Goal: Information Seeking & Learning: Learn about a topic

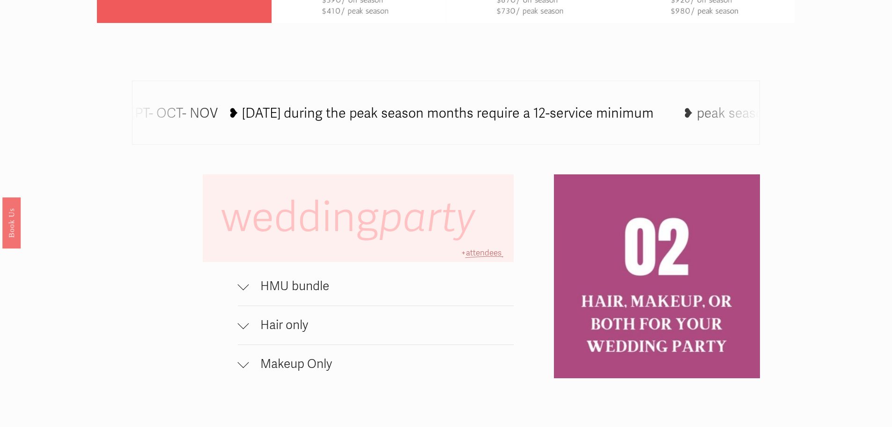
scroll to position [609, 0]
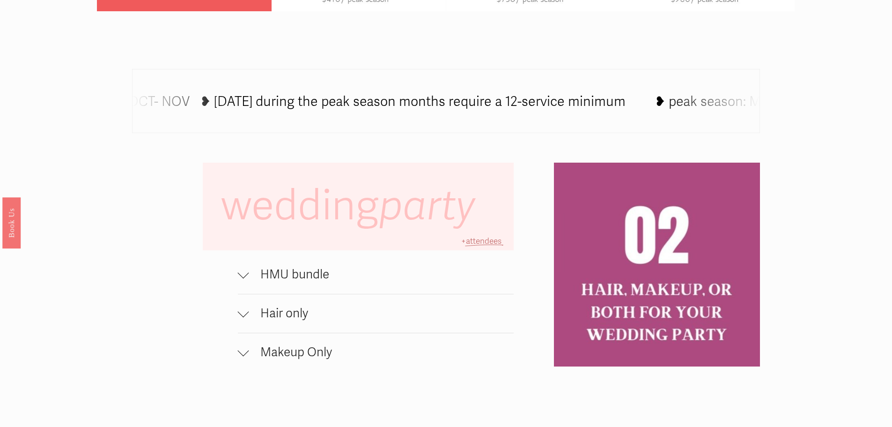
click at [472, 103] on icon at bounding box center [519, 103] width 1288 height 0
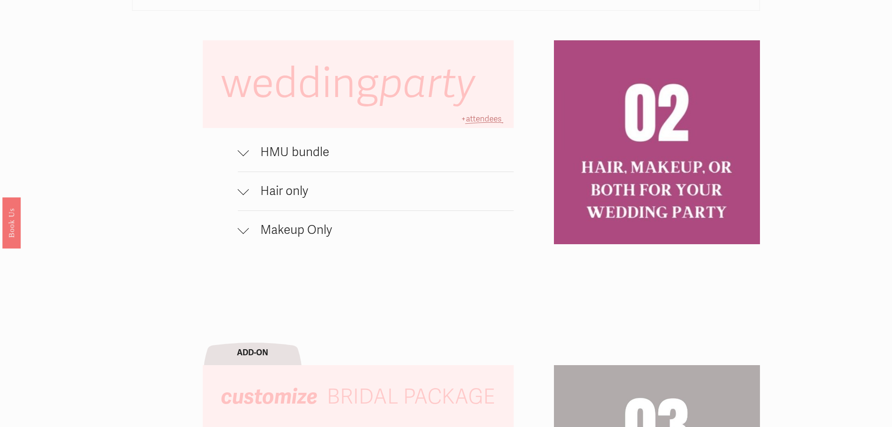
scroll to position [749, 0]
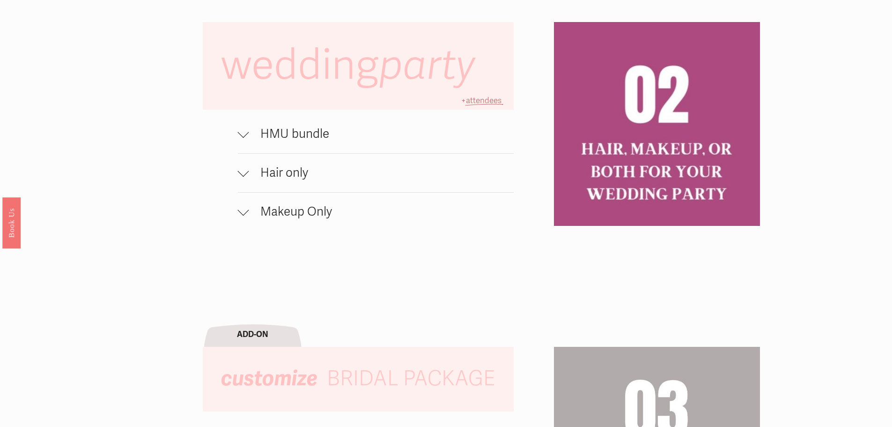
click at [345, 141] on span "HMU bundle" at bounding box center [381, 133] width 265 height 15
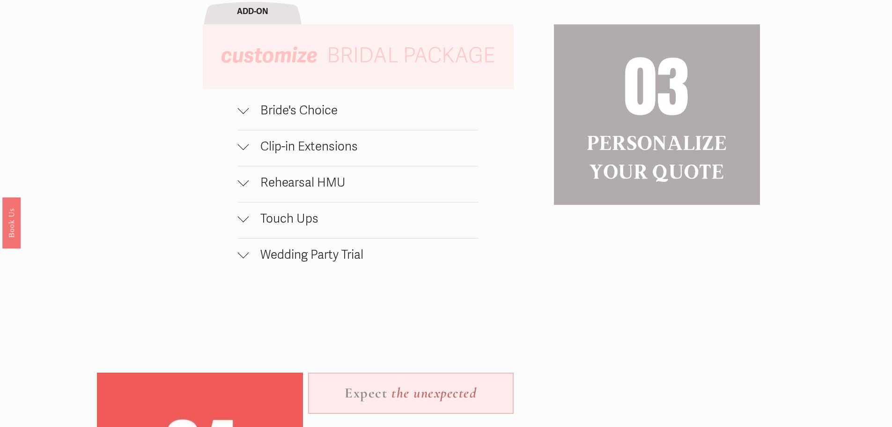
scroll to position [1124, 0]
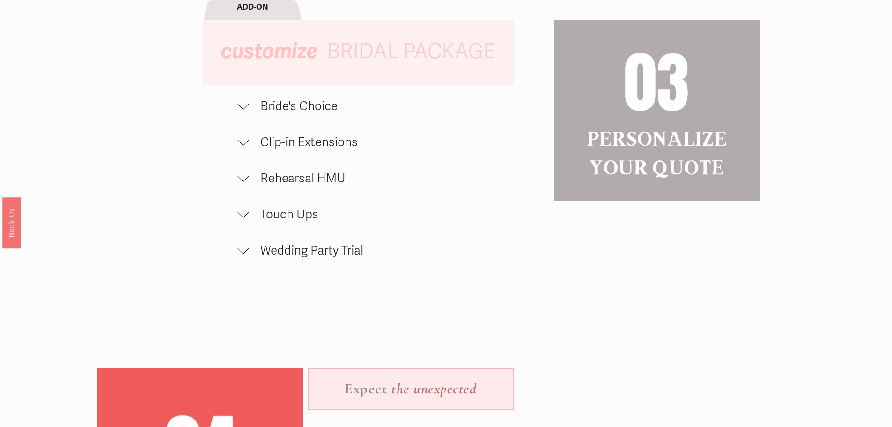
click at [288, 120] on button "Bride's Choice" at bounding box center [358, 108] width 241 height 36
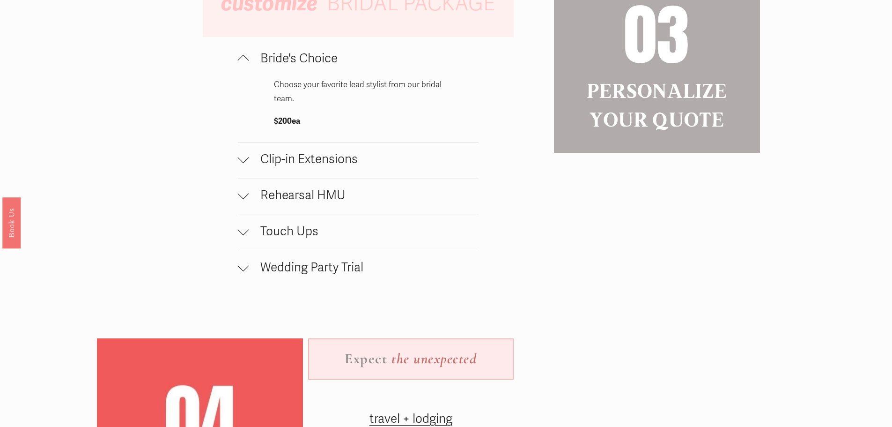
scroll to position [1171, 0]
click at [405, 164] on span "Clip-in Extensions" at bounding box center [363, 160] width 229 height 15
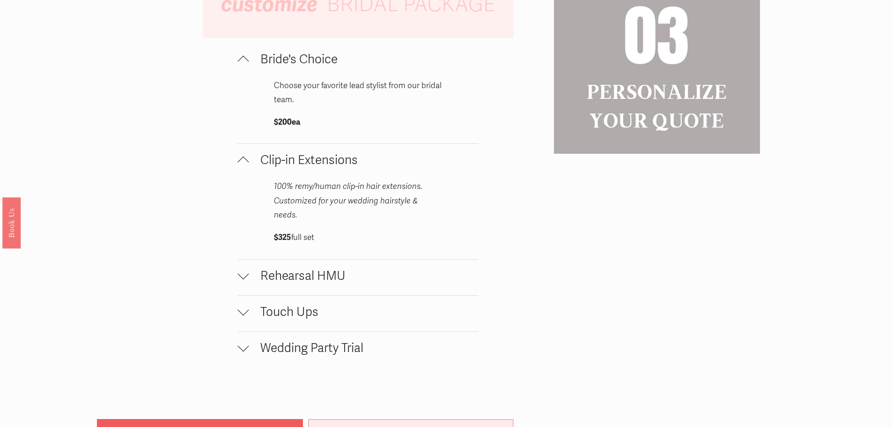
click at [405, 164] on span "Clip-in Extensions" at bounding box center [363, 160] width 229 height 15
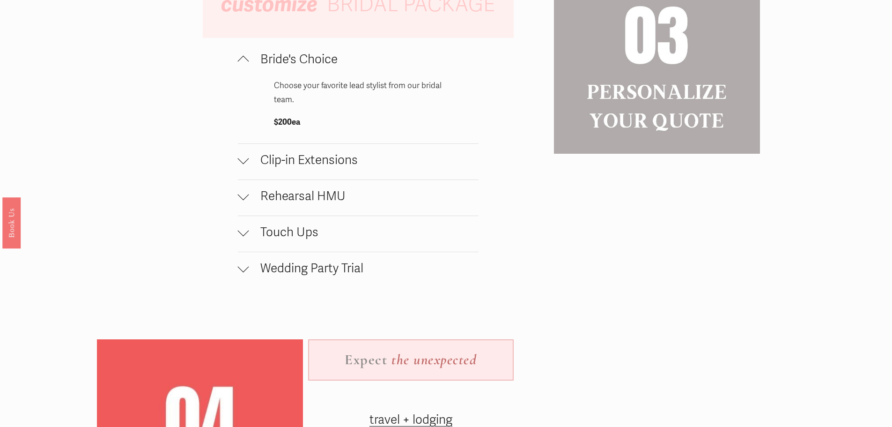
click at [405, 192] on button "Rehearsal HMU" at bounding box center [358, 198] width 241 height 36
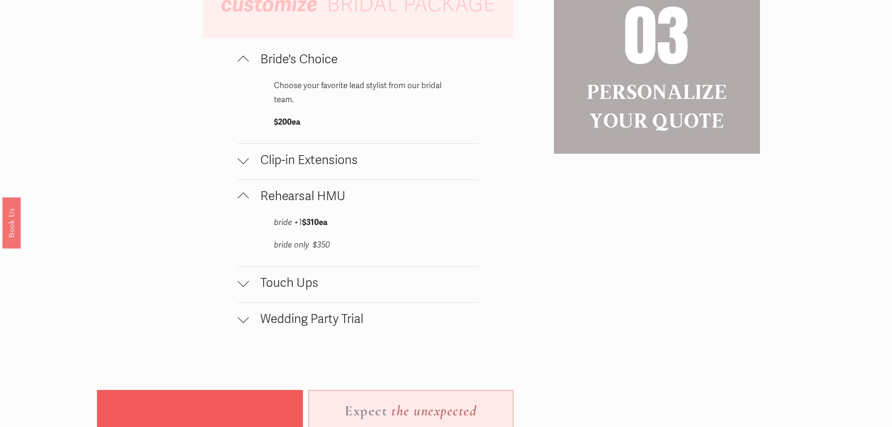
click at [361, 204] on span "Rehearsal HMU" at bounding box center [363, 196] width 229 height 15
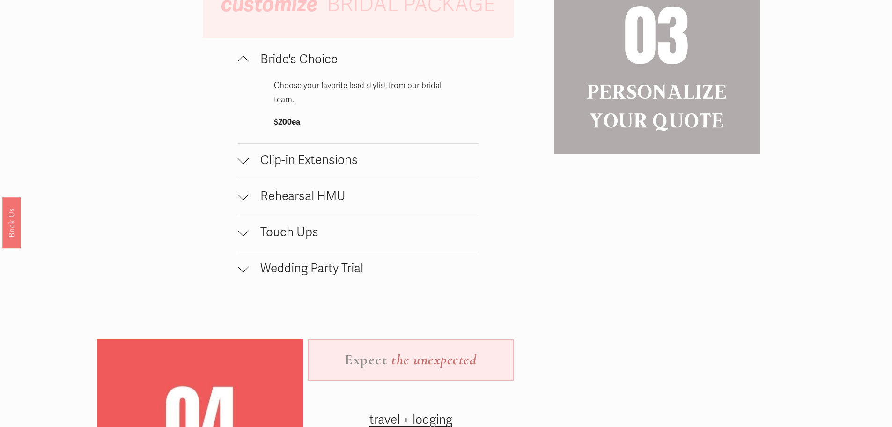
click at [342, 240] on span "Touch Ups" at bounding box center [363, 232] width 229 height 15
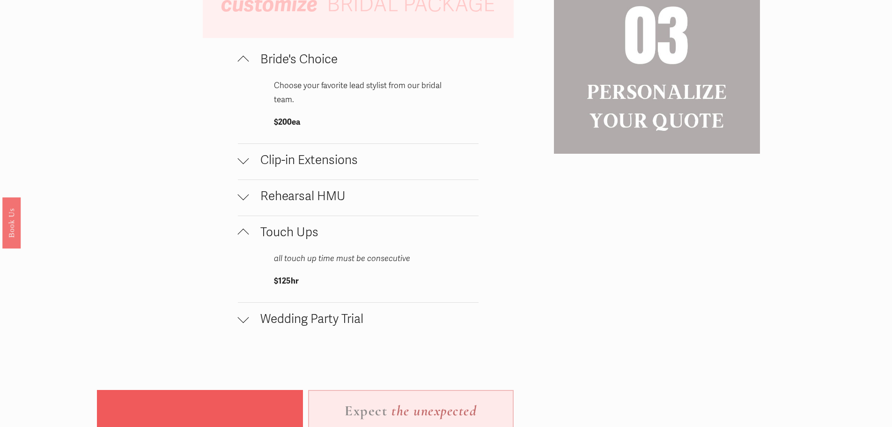
click at [342, 240] on span "Touch Ups" at bounding box center [363, 232] width 229 height 15
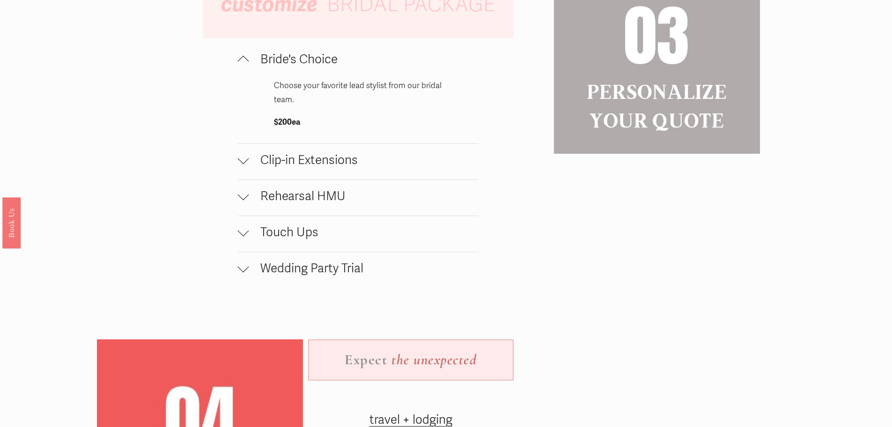
scroll to position [1124, 0]
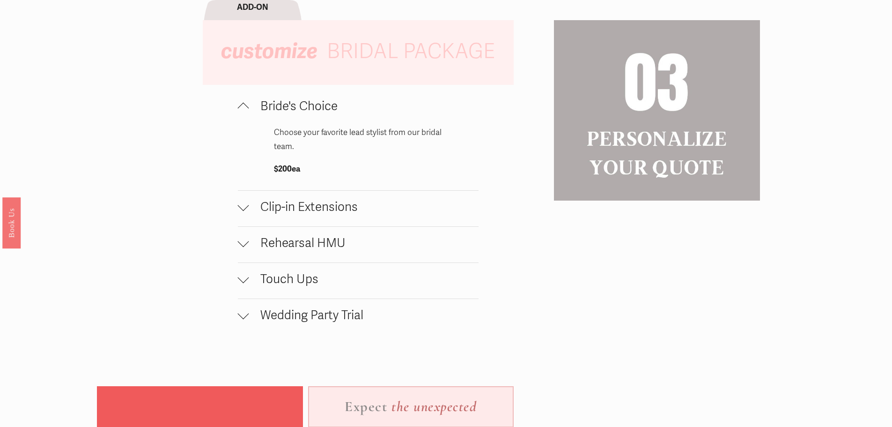
click at [339, 112] on span "Bride's Choice" at bounding box center [363, 106] width 229 height 15
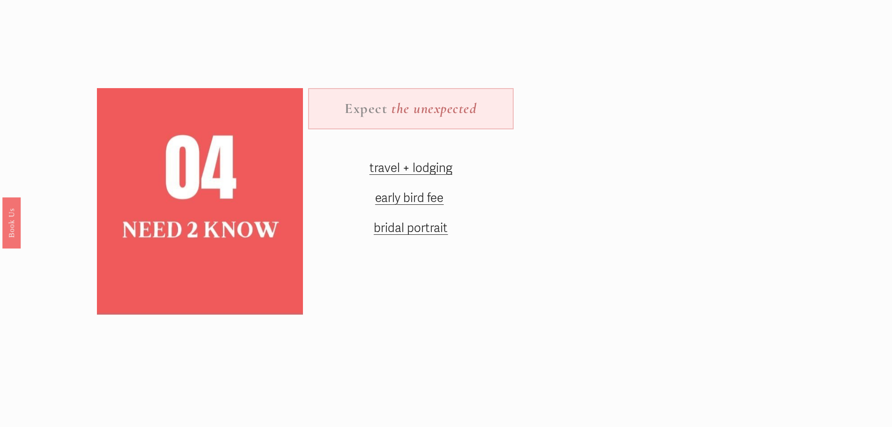
scroll to position [1405, 0]
click at [431, 175] on span "travel + lodging" at bounding box center [410, 167] width 83 height 15
click at [423, 235] on span "bridal portrait" at bounding box center [411, 227] width 74 height 15
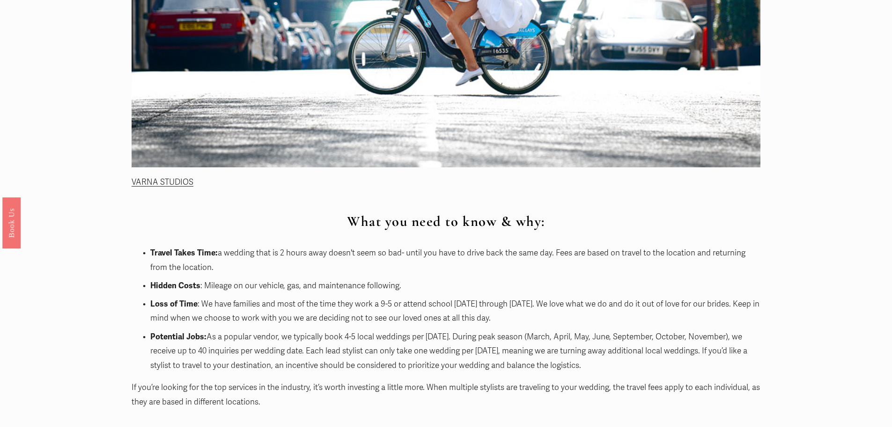
scroll to position [609, 0]
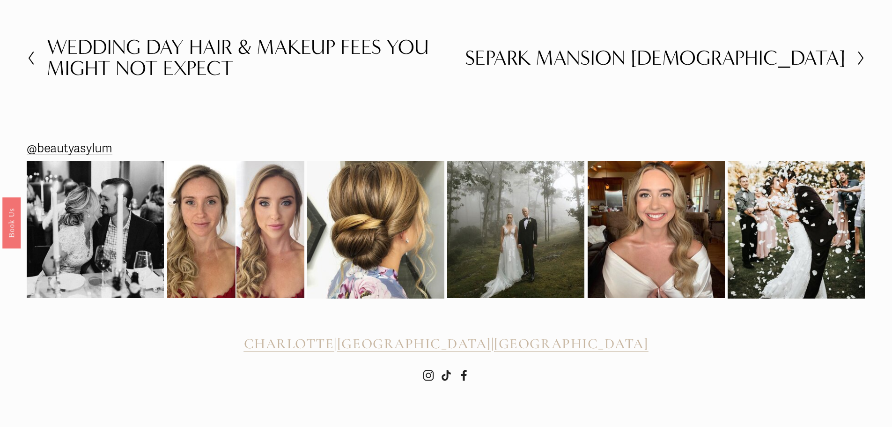
scroll to position [2005, 0]
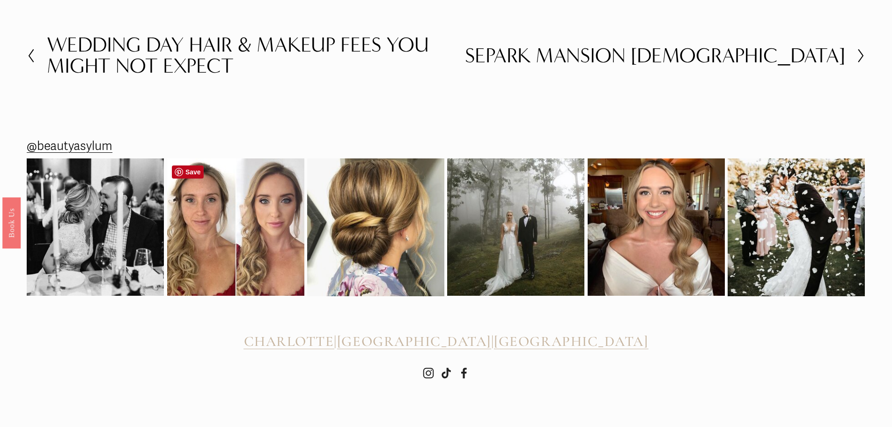
click at [267, 237] on img at bounding box center [235, 226] width 137 height 137
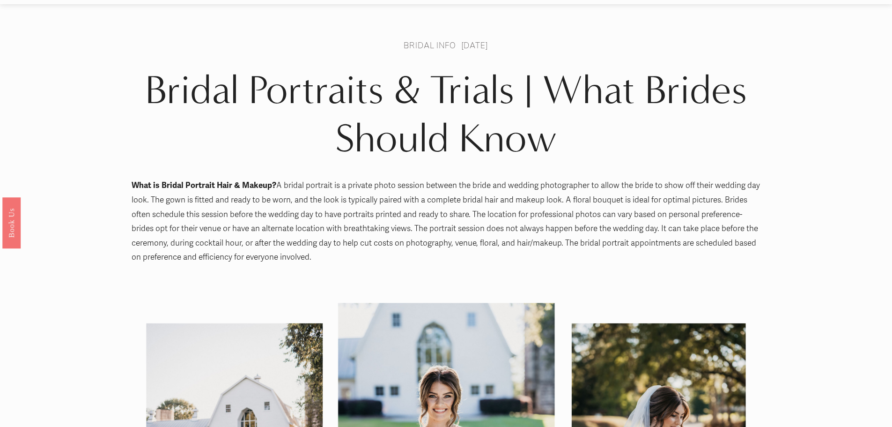
scroll to position [0, 0]
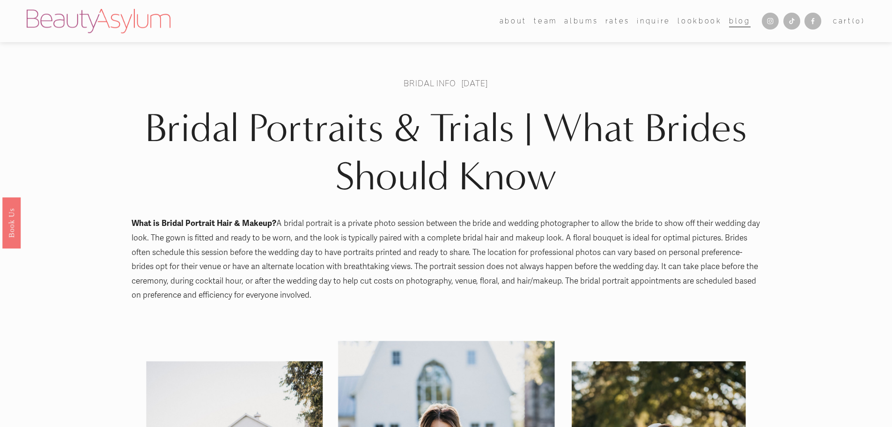
click at [0, 0] on link "[GEOGRAPHIC_DATA]" at bounding box center [0, 0] width 0 height 0
